Goal: Task Accomplishment & Management: Use online tool/utility

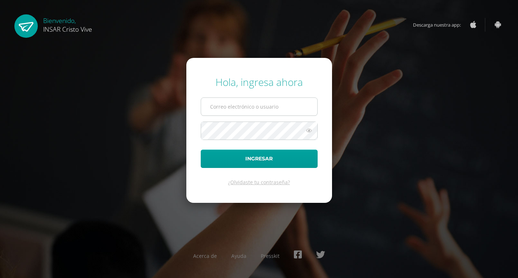
click at [270, 104] on input "text" at bounding box center [259, 107] width 116 height 18
type input "[EMAIL_ADDRESS][DOMAIN_NAME]"
click at [201, 150] on button "Ingresar" at bounding box center [259, 159] width 117 height 18
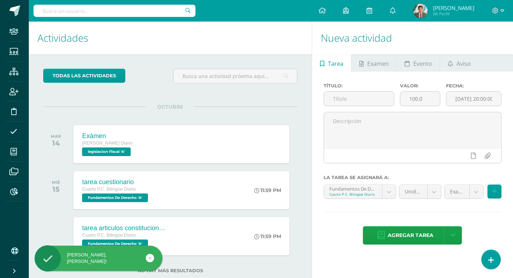
click at [277, 36] on h1 "Actividades" at bounding box center [170, 38] width 266 height 33
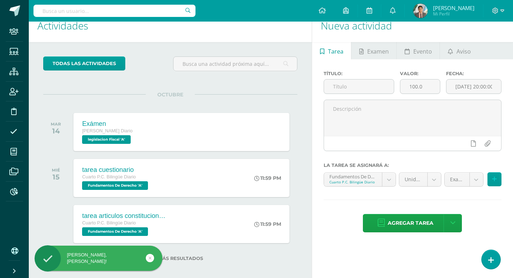
scroll to position [18, 0]
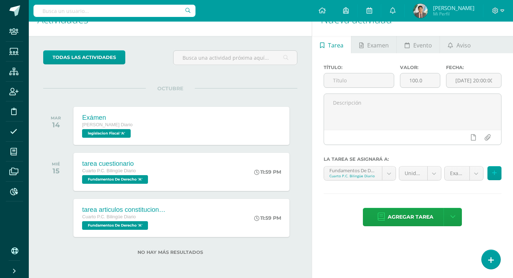
click at [114, 6] on input "text" at bounding box center [114, 11] width 162 height 12
click at [163, 12] on input "text" at bounding box center [114, 11] width 162 height 12
type input "p"
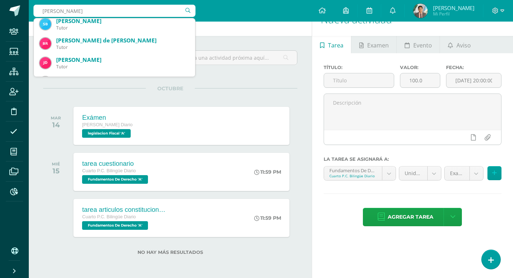
scroll to position [720, 0]
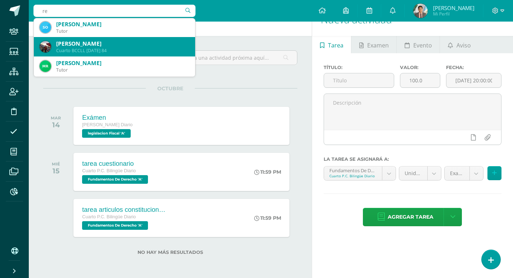
type input "r"
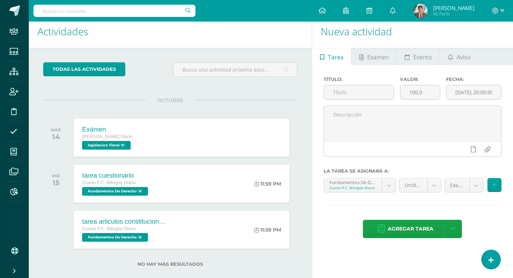
scroll to position [0, 0]
